Goal: Find specific page/section: Find specific page/section

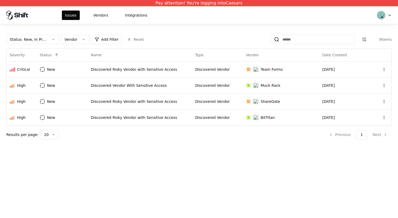
click at [48, 42] on html "Pay attention! You're logging into Caesars Issues Vendors Integrations Status :…" at bounding box center [199, 109] width 398 height 218
click at [69, 41] on html "Pay attention! You're logging into Caesars Issues Vendors Integrations Status :…" at bounding box center [199, 109] width 398 height 218
click at [100, 40] on html "Pay attention! You're logging into Caesars Issues Vendors Integrations Status :…" at bounding box center [199, 109] width 398 height 218
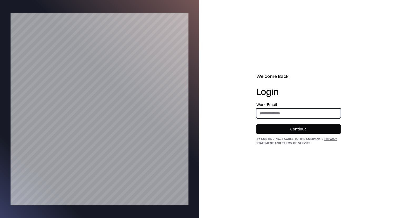
type input "**********"
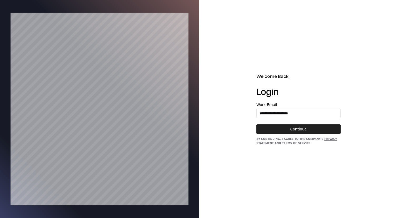
click at [320, 129] on button "Continue" at bounding box center [298, 129] width 84 height 9
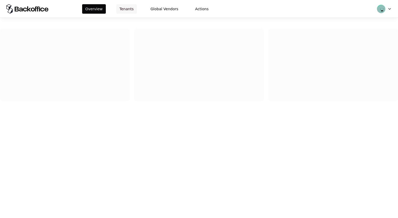
click at [117, 6] on button "Tenants" at bounding box center [126, 8] width 21 height 9
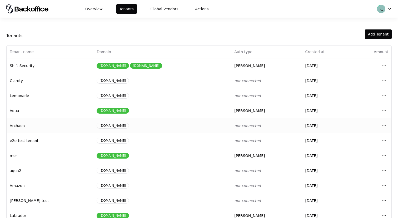
scroll to position [56, 0]
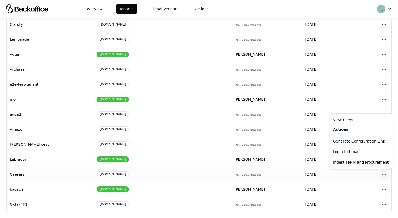
click at [384, 176] on html "Overview Tenants Global Vendors Actions Tenants Add Tenant Tenant name Domain A…" at bounding box center [199, 109] width 398 height 218
click at [358, 152] on div "Login to tenant" at bounding box center [361, 152] width 60 height 11
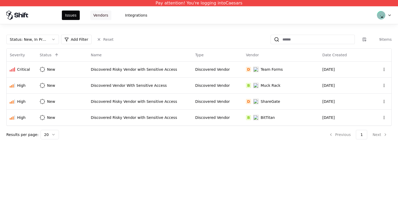
click at [103, 15] on button "Vendors" at bounding box center [100, 15] width 21 height 9
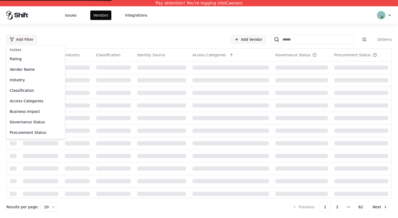
click at [27, 39] on html "Pay attention! You're logging into Caesars Issues Vendors Integrations Add Filt…" at bounding box center [199, 109] width 398 height 218
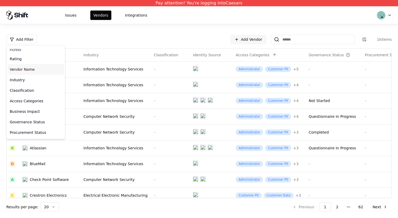
click at [39, 69] on div "Vendor Name" at bounding box center [36, 69] width 56 height 11
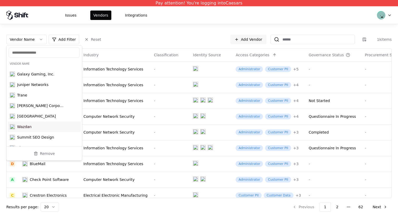
click at [67, 29] on div "Vendor Name Add Filter Reset Add Vendor 1k items Vendor Name Industry Classific…" at bounding box center [199, 121] width 398 height 194
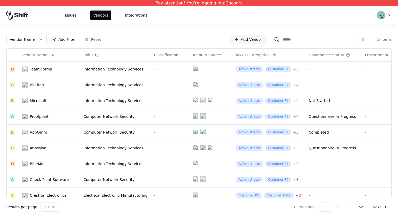
click at [38, 39] on html "Pay attention! You're logging into Caesars Issues Vendors Integrations Vendor N…" at bounding box center [199, 109] width 398 height 218
click at [36, 38] on html "Pay attention! You're logging into Caesars Issues Vendors Integrations Vendor N…" at bounding box center [199, 109] width 398 height 218
click at [40, 41] on html "Pay attention! You're logging into Caesars Issues Vendors Integrations Vendor N…" at bounding box center [199, 109] width 398 height 218
click at [91, 39] on html "Pay attention! You're logging into Caesars Issues Vendors Integrations Vendor N…" at bounding box center [199, 109] width 398 height 218
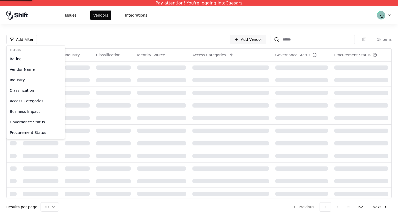
click at [27, 39] on html "Pay attention! You're logging into Caesars Issues Vendors Integrations Add Filt…" at bounding box center [199, 109] width 398 height 218
click at [29, 69] on div "Vendor Name" at bounding box center [36, 69] width 56 height 11
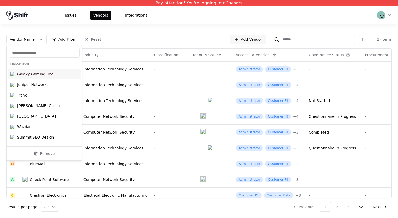
click at [26, 63] on span "Vendor Name" at bounding box center [20, 63] width 20 height 3
copy div "Vendor Name Galaxy Gaming, Inc. Juniper Networks Trane Taylor Corporation Stanf…"
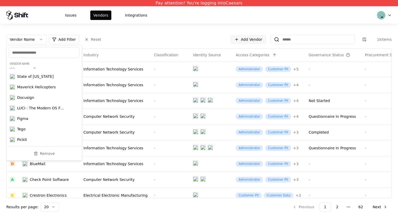
scroll to position [11201, 0]
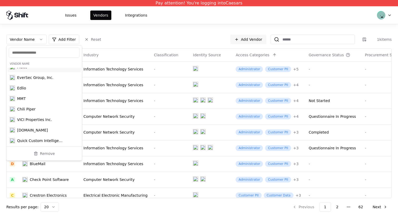
click at [40, 49] on div at bounding box center [44, 53] width 71 height 10
click at [40, 53] on input "text" at bounding box center [44, 52] width 64 height 5
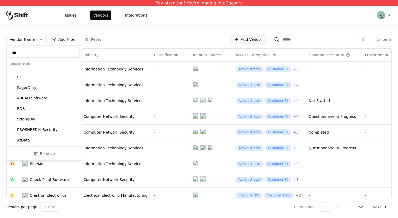
scroll to position [707, 0]
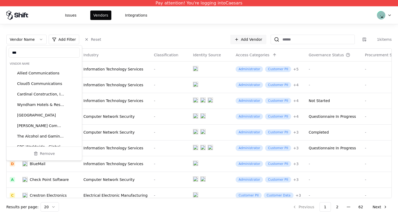
type input "***"
click at [111, 42] on div "Vendor Name Add Filter Reset Add Vendor 1k items" at bounding box center [198, 39] width 385 height 9
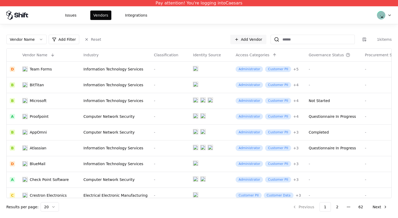
click at [39, 39] on html "Pay attention! You're logging into Caesars Issues Vendors Integrations Vendor N…" at bounding box center [199, 109] width 398 height 218
click at [18, 40] on html "Pay attention! You're logging into Caesars Issues Vendors Integrations Vendor N…" at bounding box center [199, 109] width 398 height 218
click at [20, 41] on html "Pay attention! You're logging into Caesars Issues Vendors Integrations Add Filt…" at bounding box center [199, 109] width 398 height 218
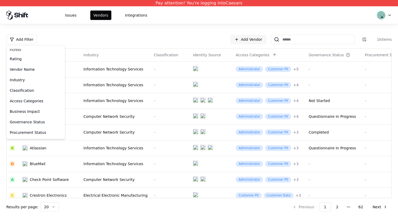
click at [47, 39] on html "Pay attention! You're logging into Caesars Issues Vendors Integrations Add Filt…" at bounding box center [199, 109] width 398 height 218
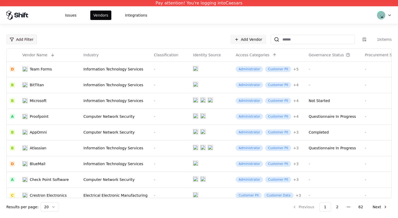
click at [23, 42] on html "Pay attention! You're logging into Caesars Issues Vendors Integrations Add Filt…" at bounding box center [199, 109] width 398 height 218
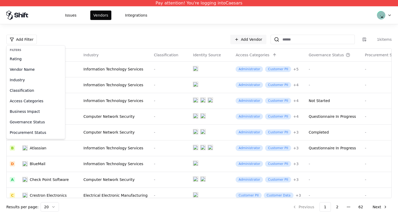
drag, startPoint x: 27, startPoint y: 57, endPoint x: 29, endPoint y: 67, distance: 10.7
click at [29, 67] on div "Filters Rating Vendor Name Industry Classification Access Categories Business I…" at bounding box center [35, 92] width 59 height 94
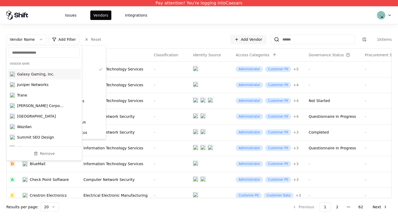
click at [29, 67] on span "Vendor Name" at bounding box center [44, 64] width 75 height 8
